Goal: Task Accomplishment & Management: Manage account settings

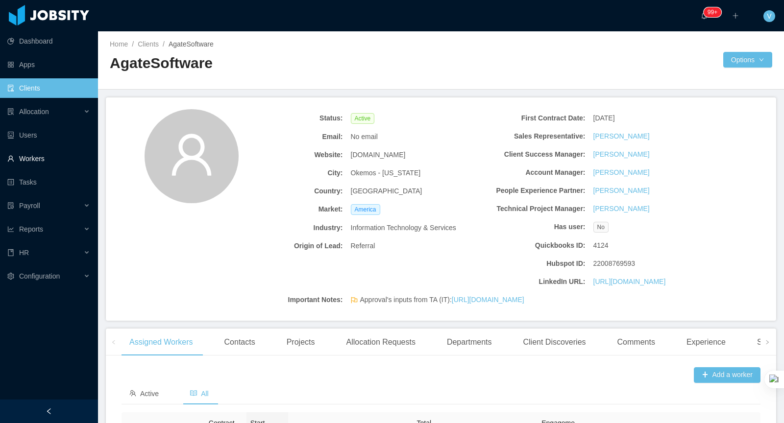
click at [42, 155] on link "Workers" at bounding box center [48, 159] width 83 height 20
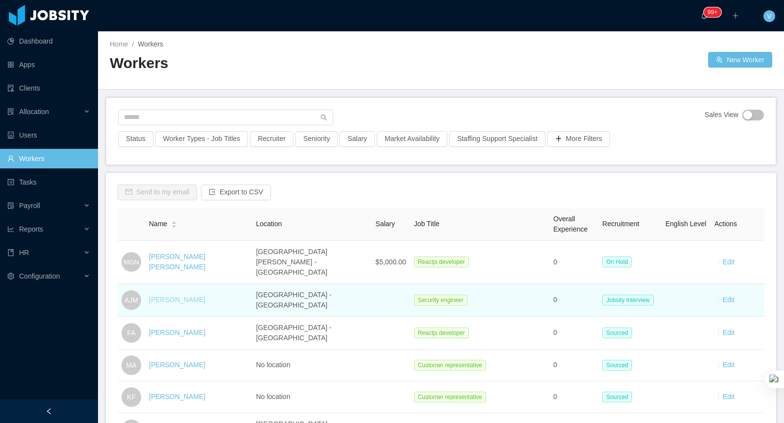
click at [186, 296] on link "Andres Julian Marin" at bounding box center [177, 300] width 56 height 8
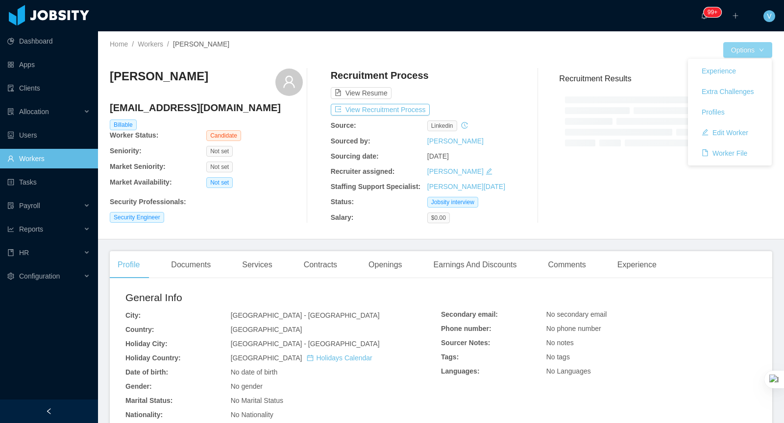
click at [733, 47] on button "Options" at bounding box center [747, 50] width 49 height 16
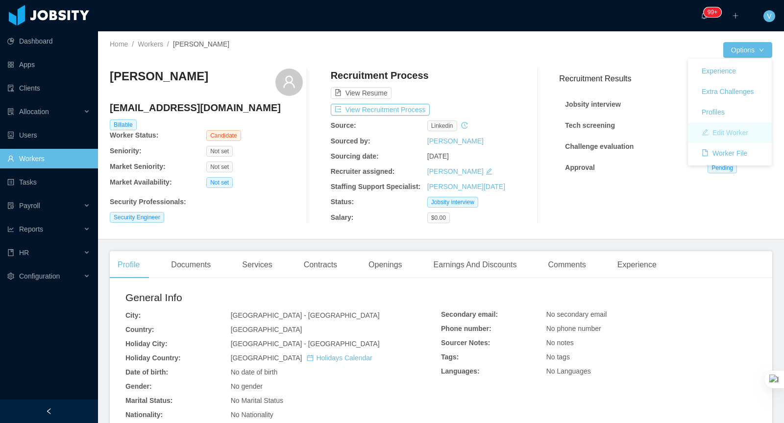
click at [714, 133] on button "Edit Worker" at bounding box center [725, 133] width 62 height 16
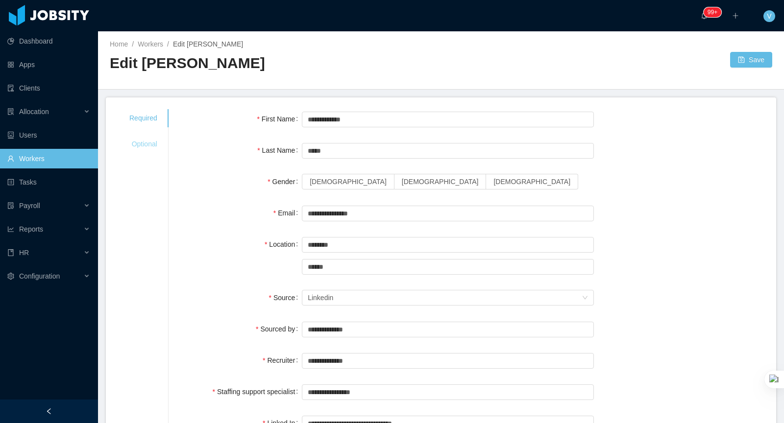
click at [150, 138] on div "Optional" at bounding box center [143, 144] width 51 height 18
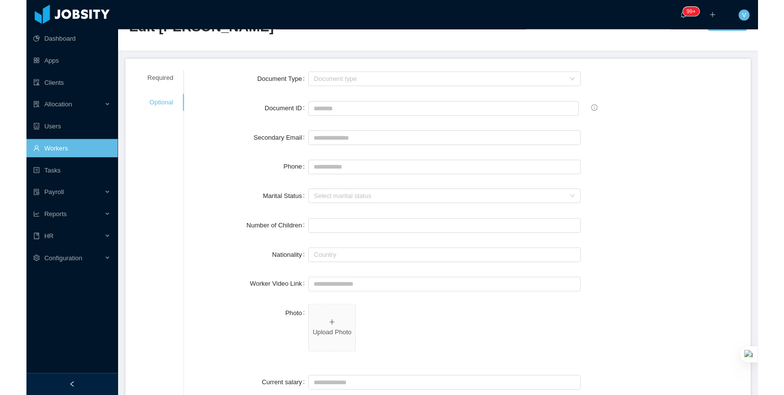
scroll to position [36, 0]
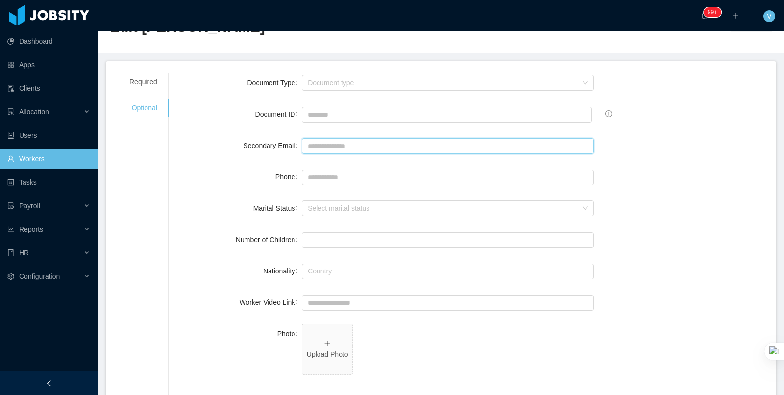
click at [349, 143] on input "Secondary Email" at bounding box center [448, 146] width 292 height 16
click at [318, 112] on input "Document ID" at bounding box center [447, 115] width 290 height 16
click at [698, 113] on div "Document ID" at bounding box center [472, 114] width 584 height 20
click at [320, 144] on input "Secondary Email" at bounding box center [448, 146] width 292 height 16
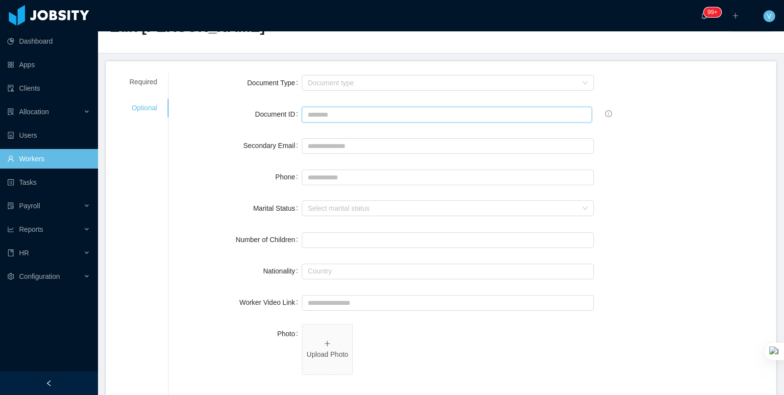
click at [327, 118] on input "Document ID" at bounding box center [447, 115] width 290 height 16
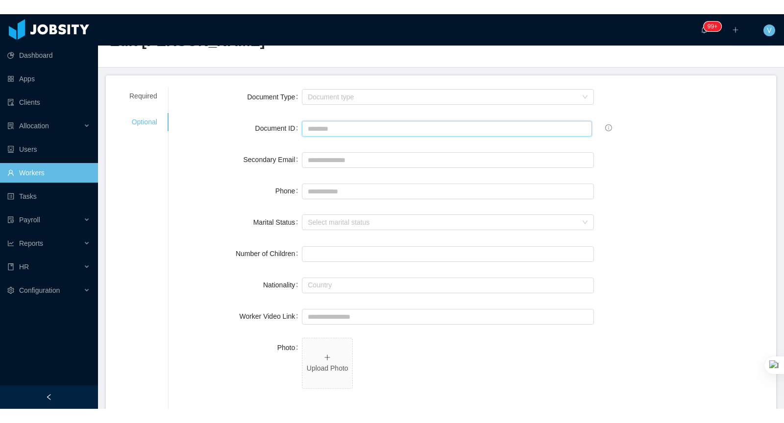
scroll to position [0, 0]
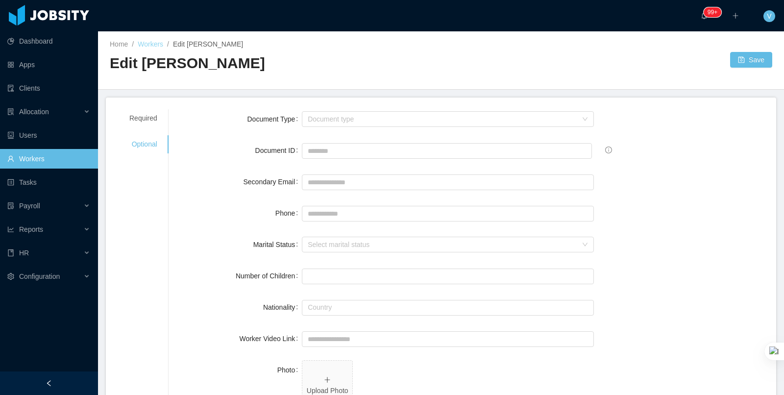
click at [151, 45] on link "Workers" at bounding box center [150, 44] width 25 height 8
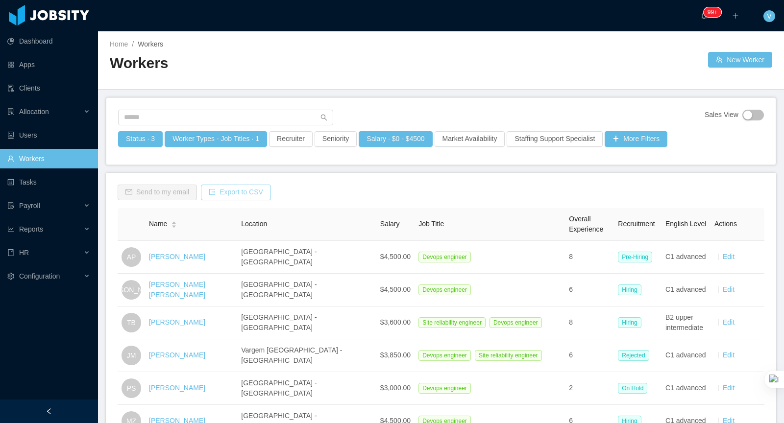
click at [243, 189] on button "Export to CSV" at bounding box center [236, 193] width 70 height 16
click at [277, 165] on button "Export" at bounding box center [270, 164] width 27 height 12
